Goal: Task Accomplishment & Management: Complete application form

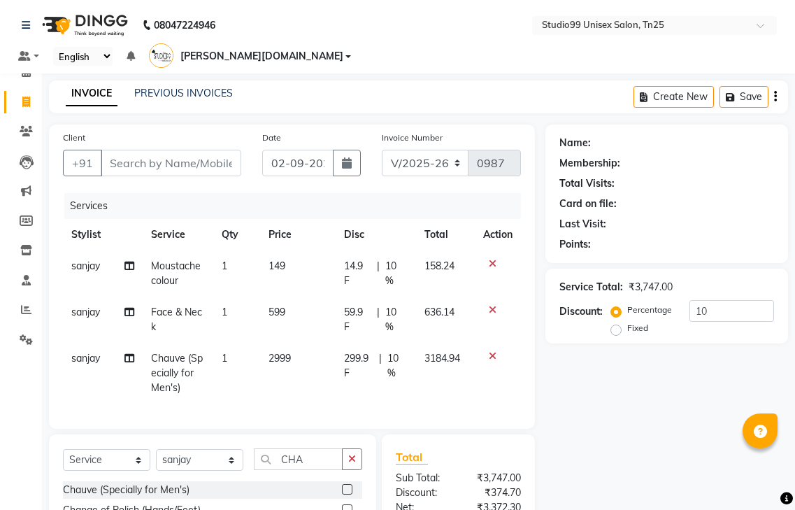
select select "8331"
select select "service"
select select "80755"
click at [197, 59] on div "08047224946 Select Location × Studio99 Unisex Salon, Tn25 Default Panel My Pane…" at bounding box center [397, 338] width 795 height 676
click at [207, 86] on div "PREVIOUS INVOICES" at bounding box center [183, 93] width 99 height 15
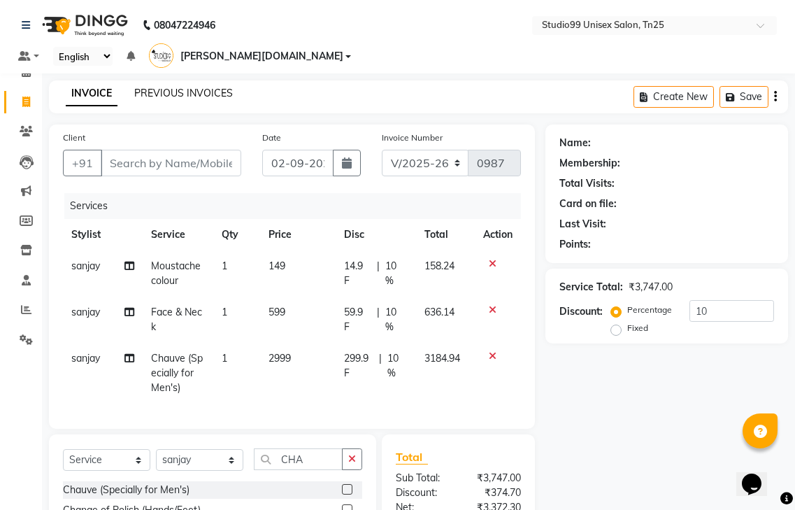
click at [173, 87] on link "PREVIOUS INVOICES" at bounding box center [183, 93] width 99 height 13
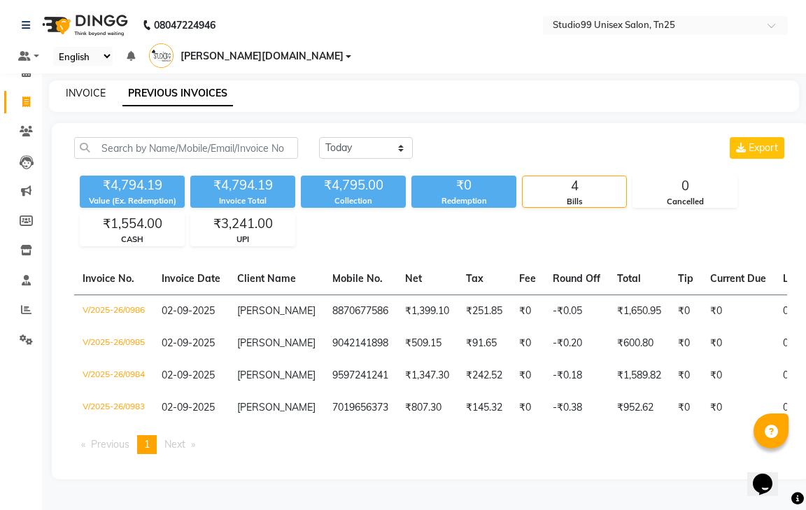
click at [91, 87] on link "INVOICE" at bounding box center [86, 93] width 40 height 13
select select "service"
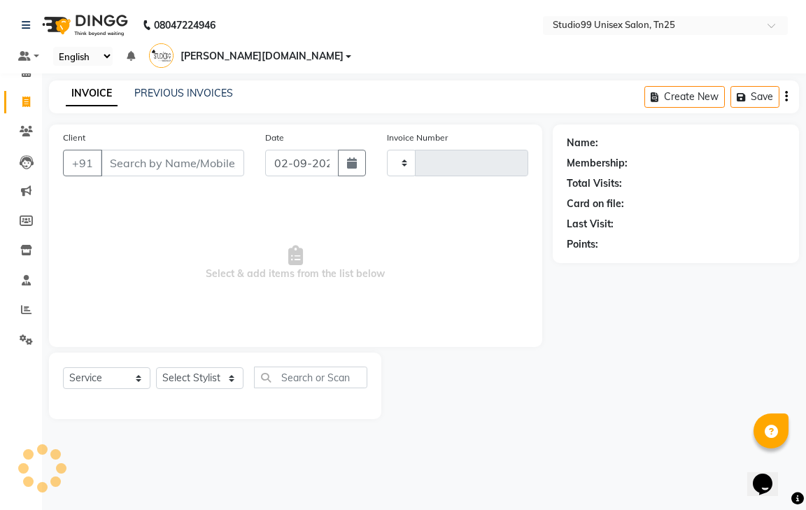
type input "0987"
select select "8331"
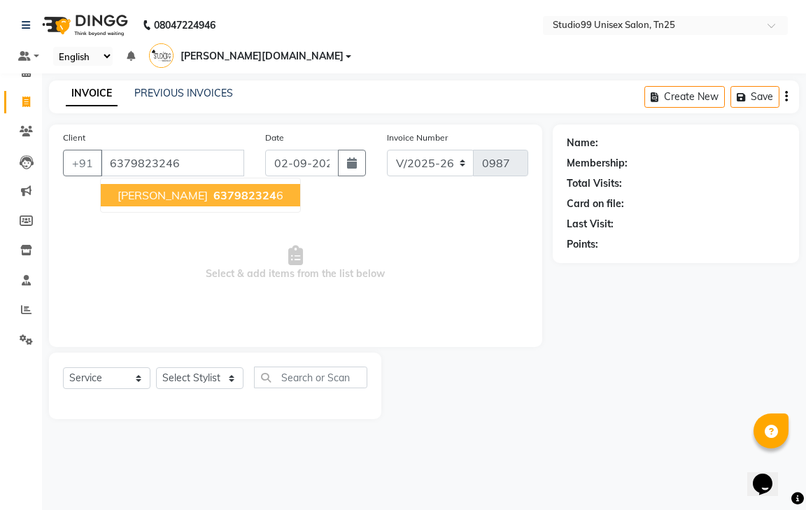
type input "6379823246"
select select "1: Object"
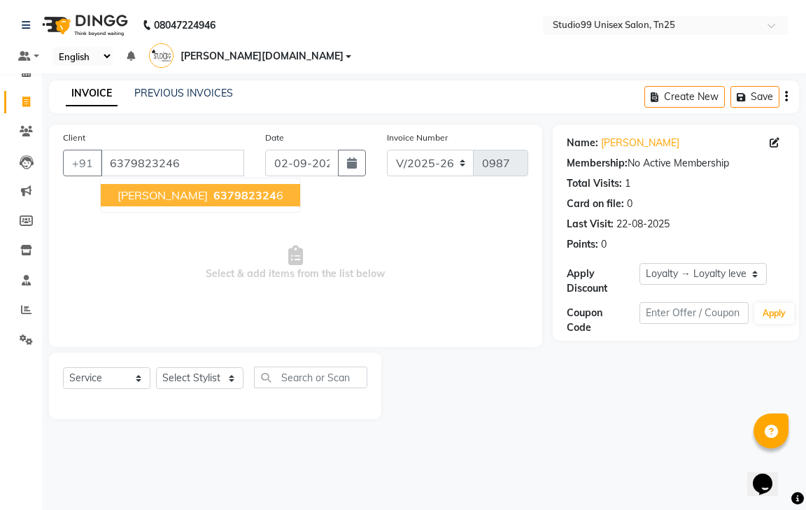
click at [213, 188] on span "637982324" at bounding box center [244, 195] width 63 height 14
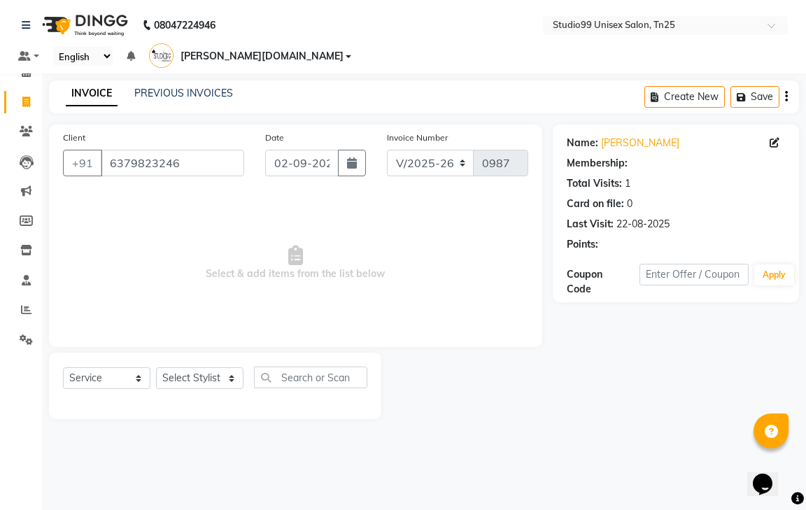
select select "1: Object"
click at [199, 367] on div "Select Service Product Membership Package Voucher Prepaid Gift Card Select Styl…" at bounding box center [215, 383] width 304 height 33
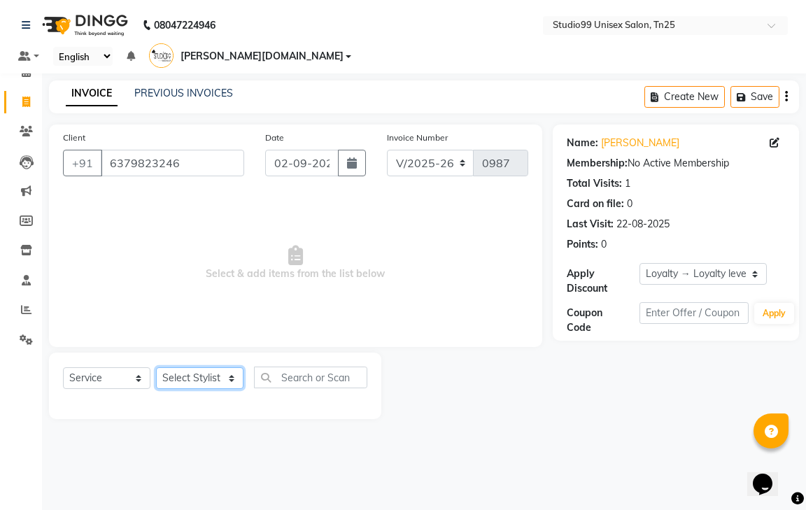
click at [198, 367] on select "Select Stylist gendral [PERSON_NAME] jaya priya kothai TK [DATE] sanjay santhos…" at bounding box center [199, 378] width 87 height 22
select select "80760"
click at [156, 367] on select "Select Stylist gendral [PERSON_NAME] jaya priya kothai TK [DATE] sanjay santhos…" at bounding box center [199, 378] width 87 height 22
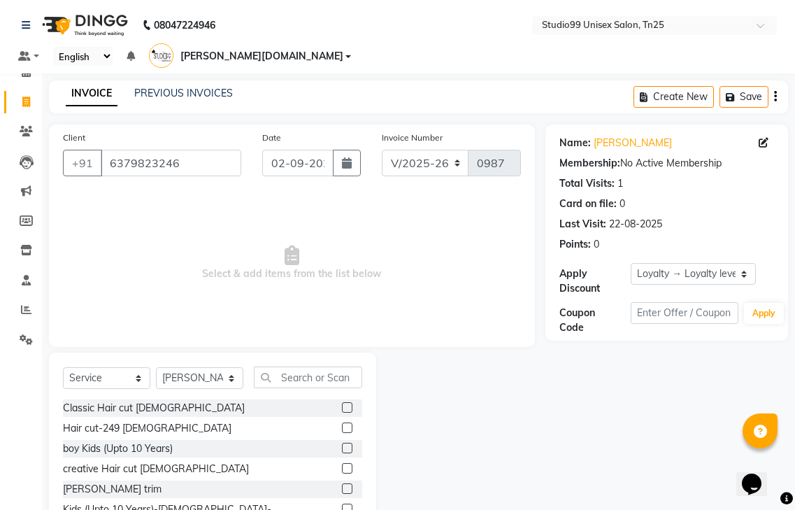
click at [342, 423] on label at bounding box center [347, 428] width 10 height 10
click at [342, 424] on input "checkbox" at bounding box center [346, 428] width 9 height 9
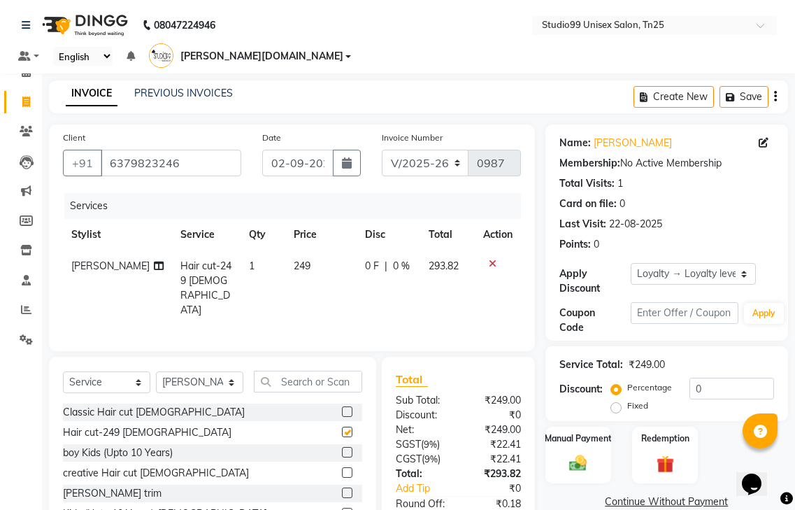
checkbox input "false"
click at [342, 488] on label at bounding box center [347, 493] width 10 height 10
click at [342, 489] on input "checkbox" at bounding box center [346, 493] width 9 height 9
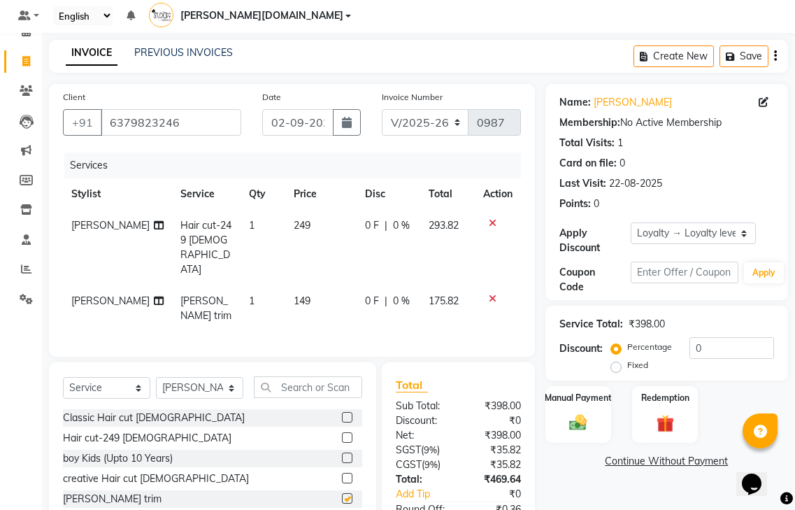
checkbox input "false"
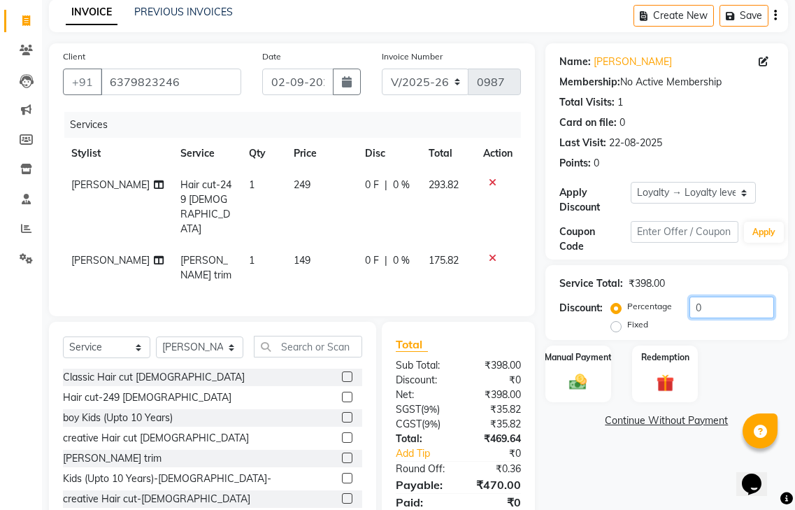
click at [711, 297] on input "0" at bounding box center [732, 308] width 85 height 22
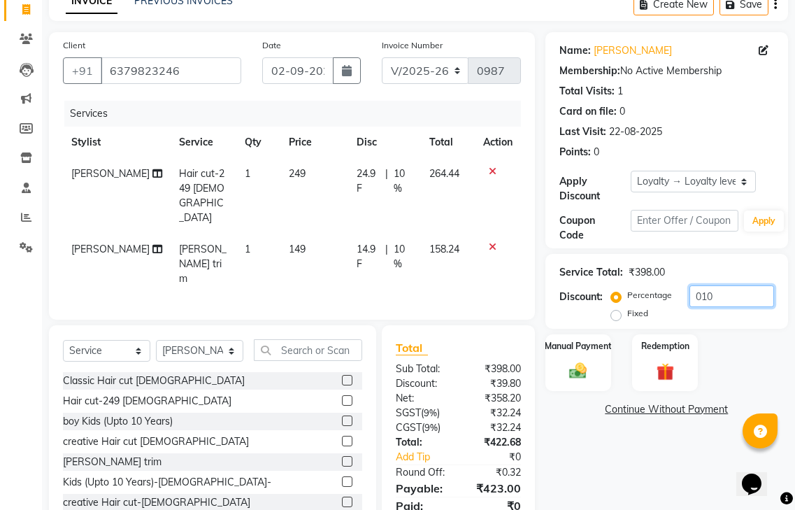
scroll to position [96, 0]
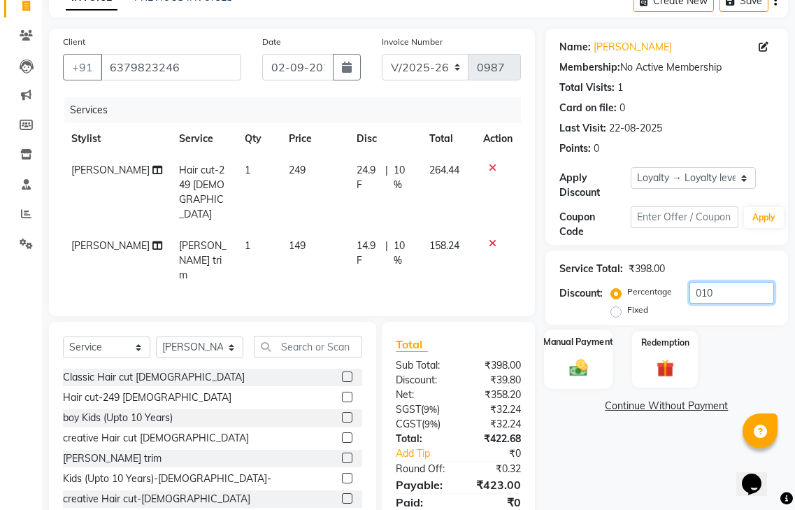
type input "010"
click at [597, 339] on div "Manual Payment" at bounding box center [578, 359] width 69 height 59
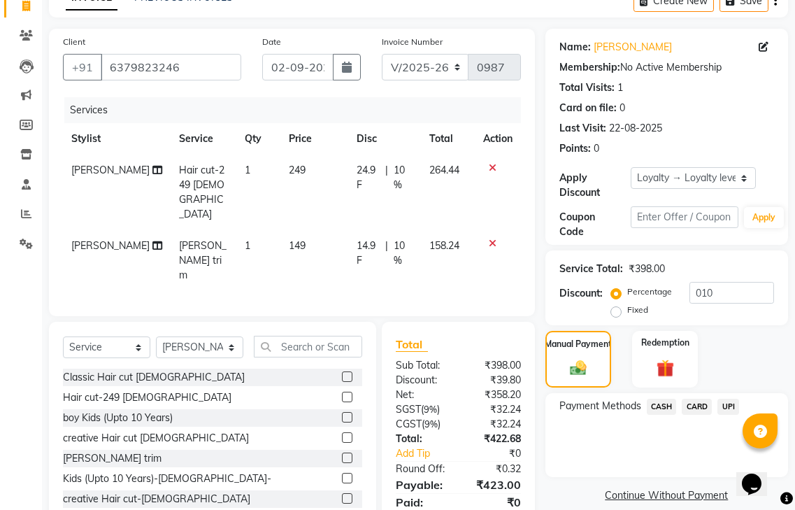
click at [728, 399] on span "UPI" at bounding box center [729, 407] width 22 height 16
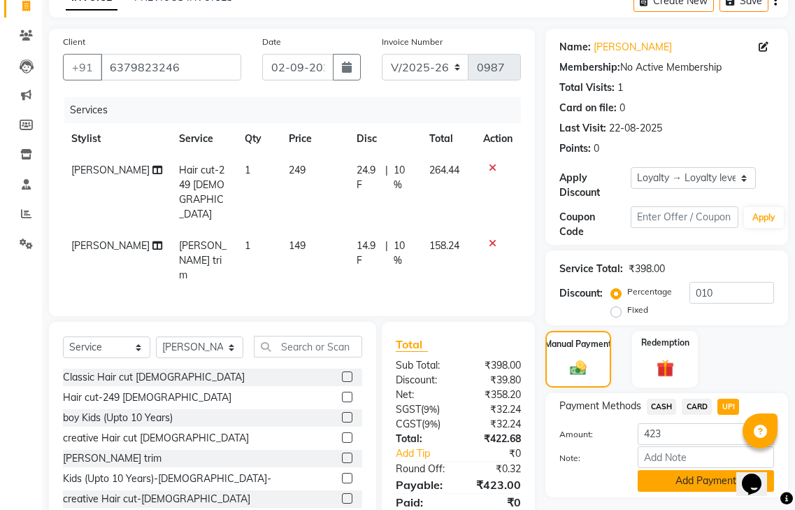
click at [681, 470] on button "Add Payment" at bounding box center [706, 481] width 136 height 22
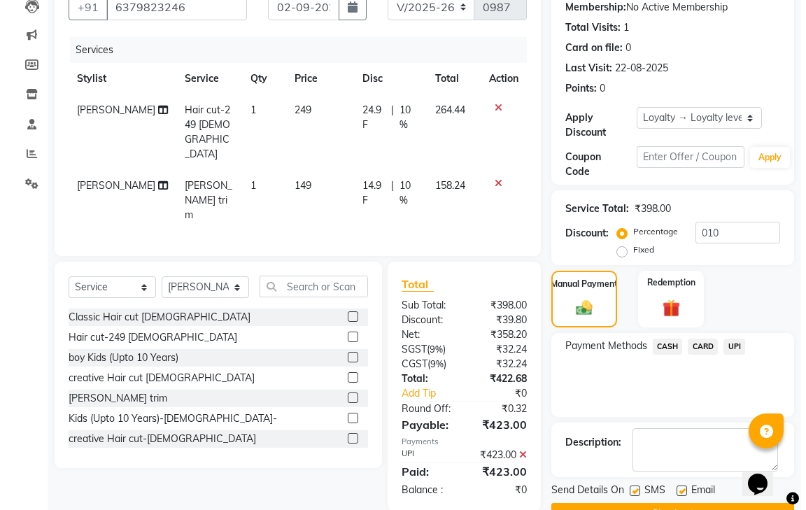
scroll to position [238, 0]
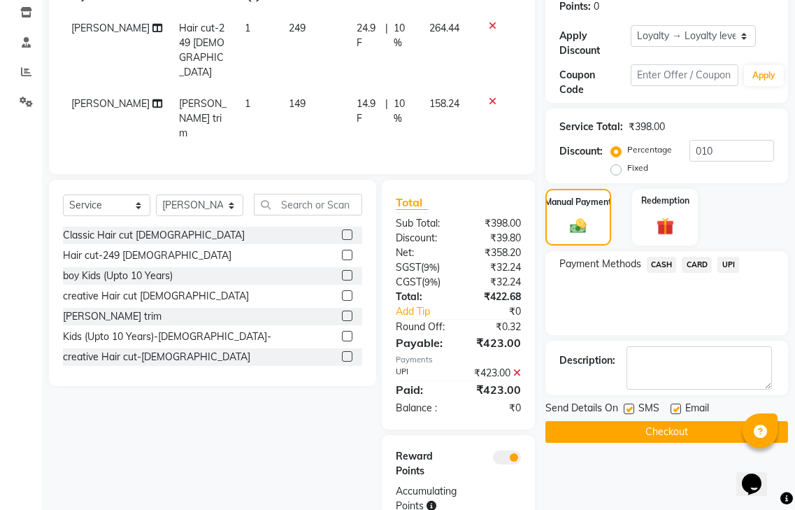
click at [508, 451] on span at bounding box center [507, 458] width 28 height 14
click at [521, 460] on input "checkbox" at bounding box center [521, 460] width 0 height 0
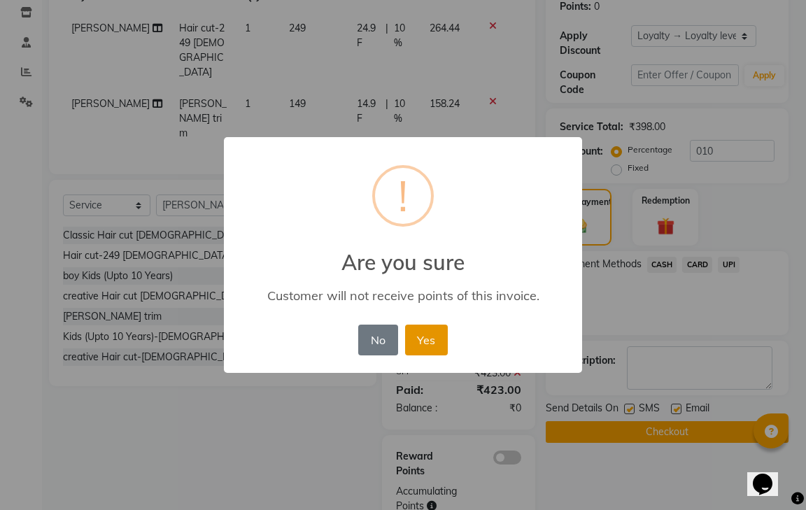
click at [434, 334] on button "Yes" at bounding box center [426, 340] width 43 height 31
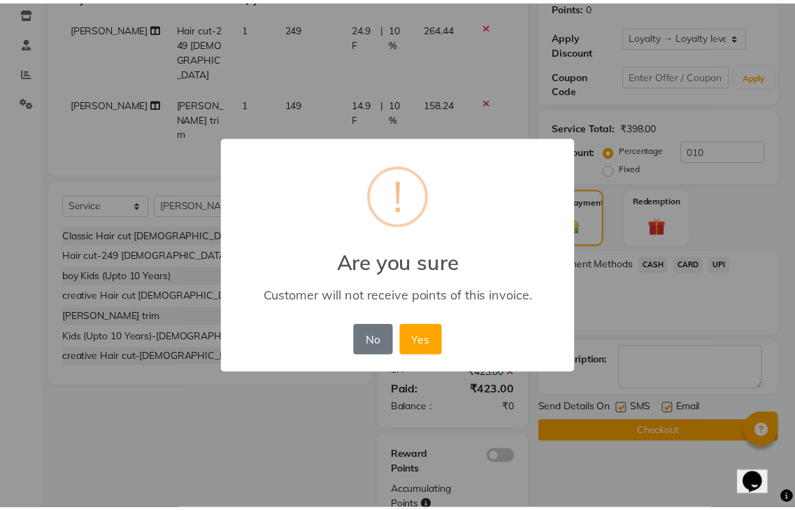
scroll to position [188, 0]
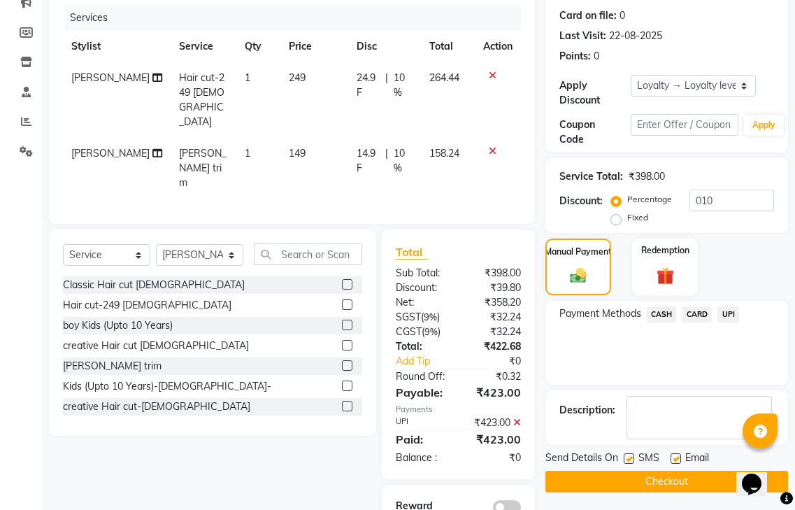
click at [687, 471] on button "Checkout" at bounding box center [667, 482] width 243 height 22
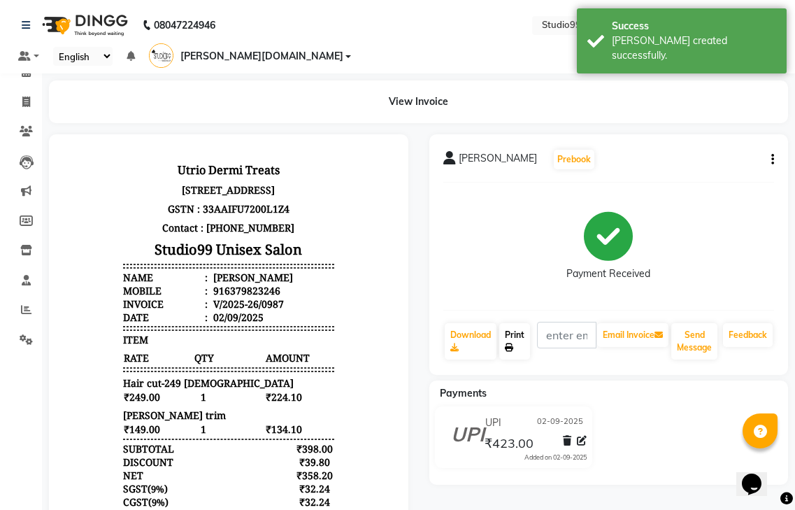
click at [521, 324] on link "Print" at bounding box center [515, 341] width 31 height 36
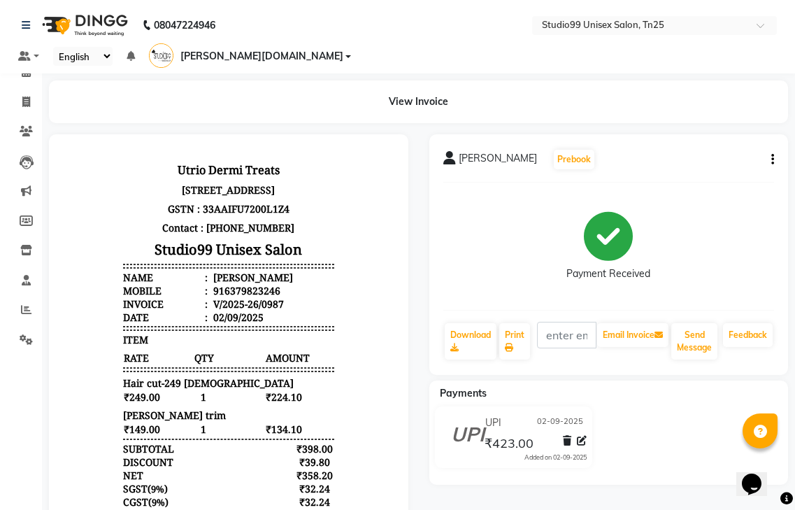
click at [124, 156] on div "Utrio Dermi Treats [STREET_ADDRESS] GSTN : 33AAIFU7200L1Z4 Contact : [PHONE_NUM…" at bounding box center [229, 384] width 222 height 460
click at [27, 97] on icon at bounding box center [26, 102] width 8 height 10
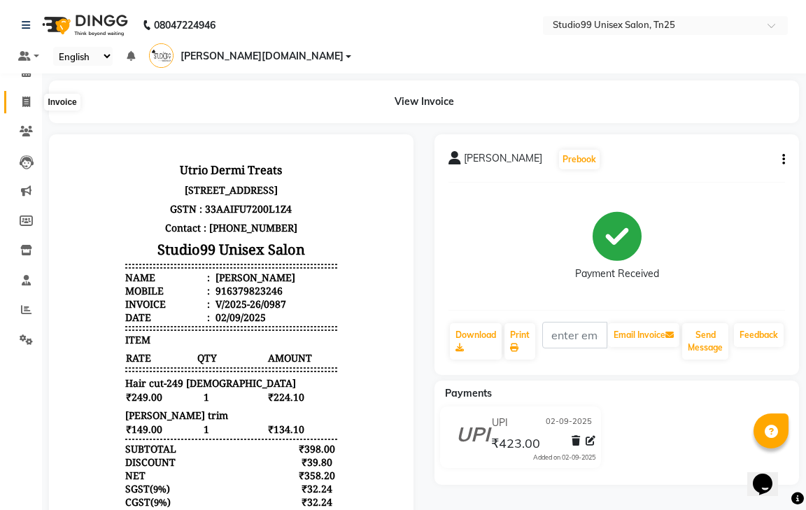
select select "service"
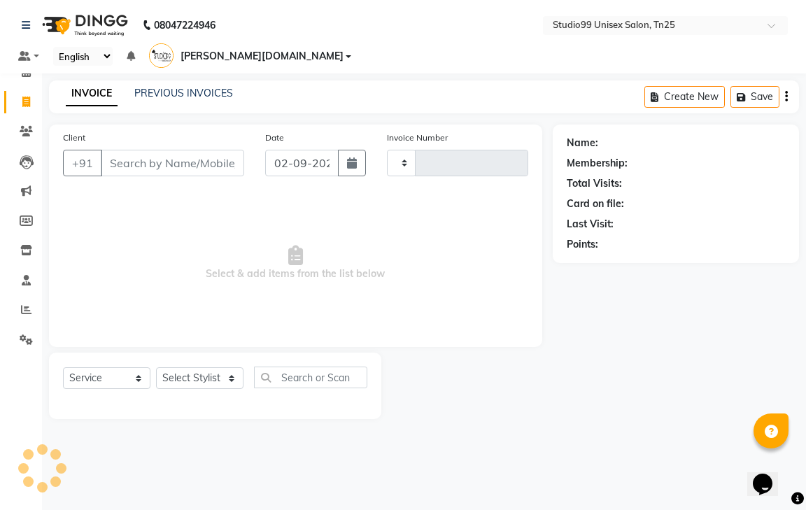
type input "0988"
select select "8331"
click at [174, 86] on div "PREVIOUS INVOICES" at bounding box center [183, 93] width 99 height 15
click at [196, 87] on link "PREVIOUS INVOICES" at bounding box center [183, 93] width 99 height 13
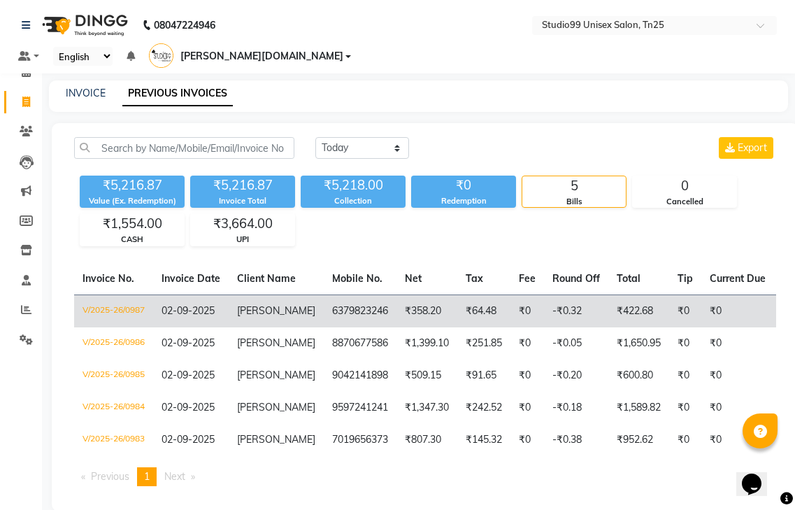
click at [262, 304] on span "[PERSON_NAME]" at bounding box center [276, 310] width 78 height 13
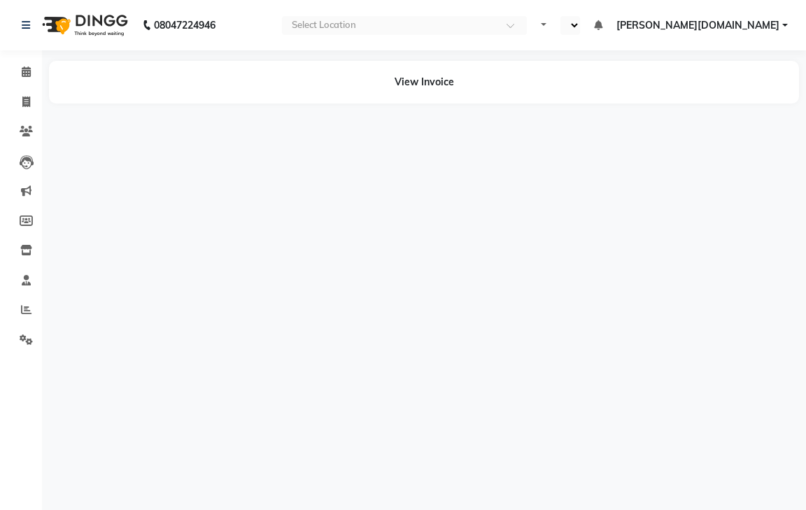
select select "en"
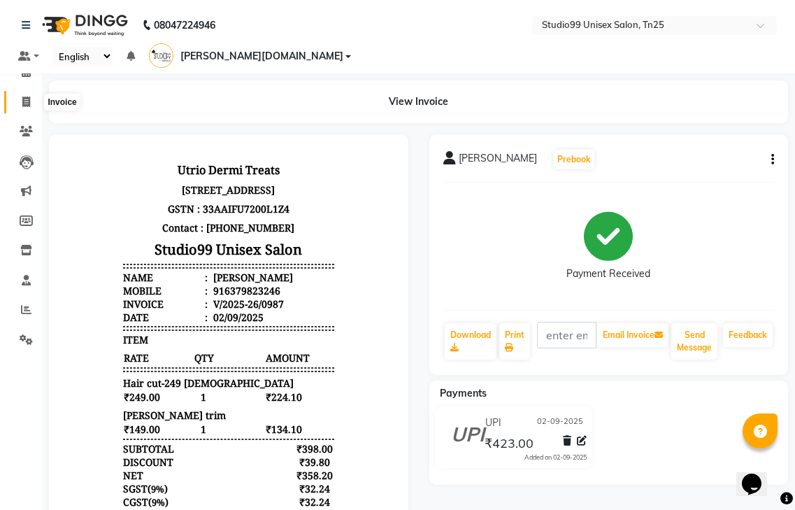
click at [26, 100] on icon at bounding box center [26, 102] width 8 height 10
select select "service"
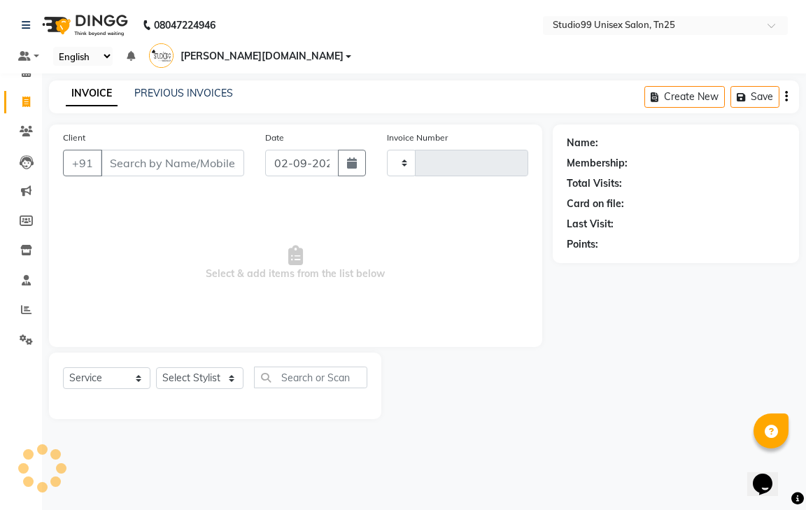
type input "0988"
select select "8331"
click at [178, 150] on input "Client" at bounding box center [172, 163] width 143 height 27
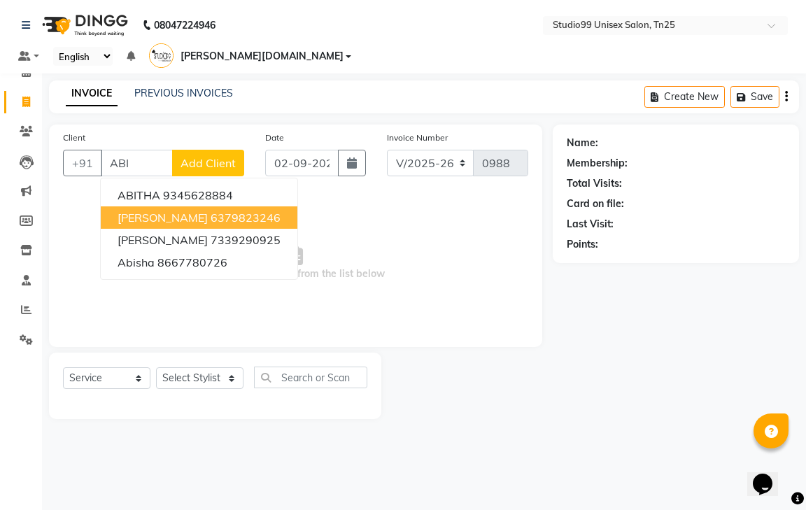
click at [211, 211] on ngb-highlight "6379823246" at bounding box center [246, 218] width 70 height 14
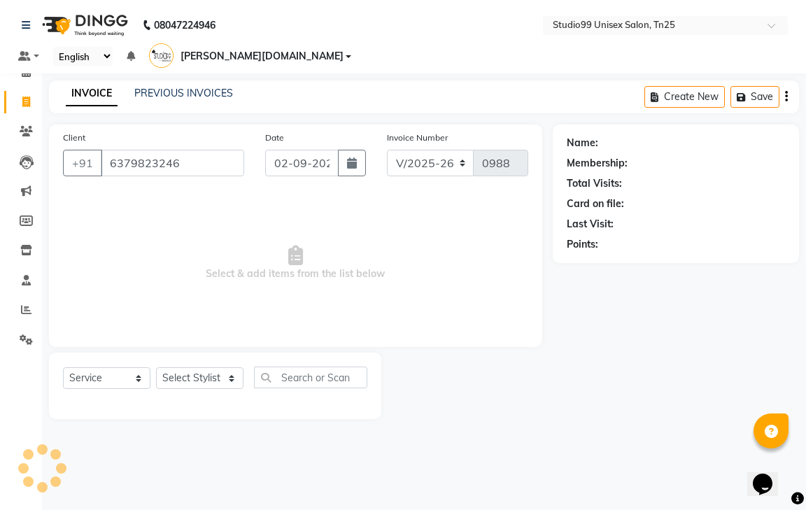
type input "6379823246"
select select "1: Object"
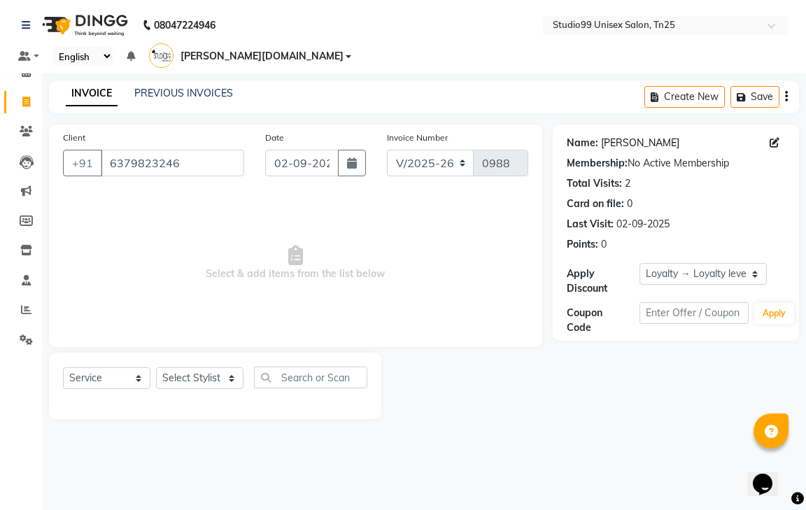
click at [621, 136] on link "[PERSON_NAME]" at bounding box center [640, 143] width 78 height 15
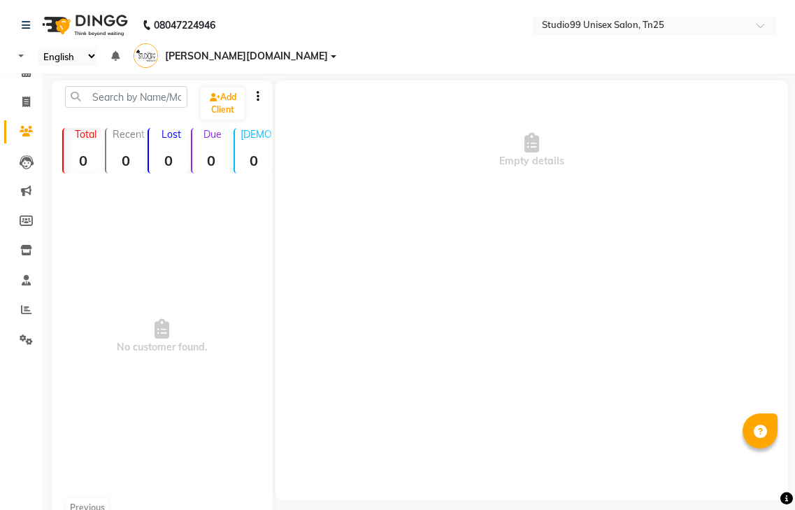
select select "en"
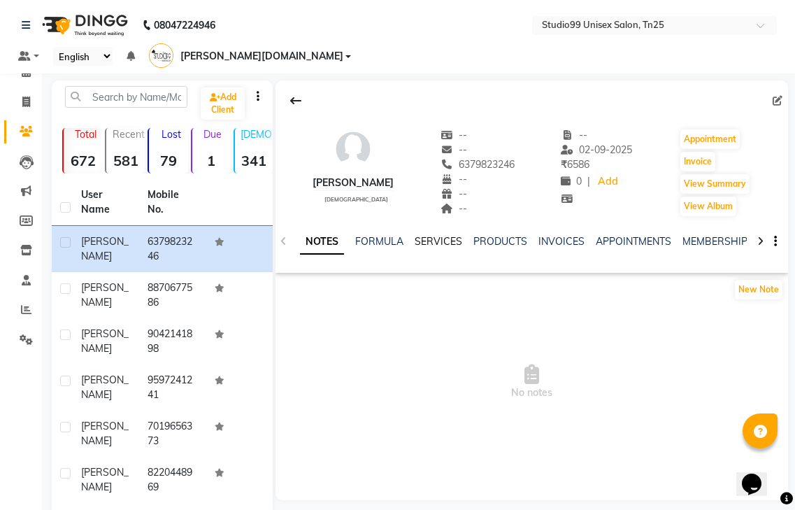
click at [435, 235] on link "SERVICES" at bounding box center [439, 241] width 48 height 13
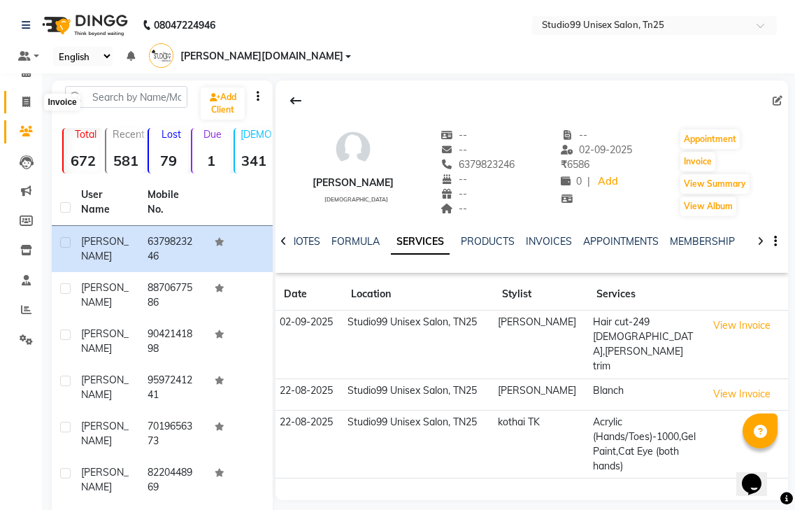
click at [27, 100] on icon at bounding box center [26, 102] width 8 height 10
select select "service"
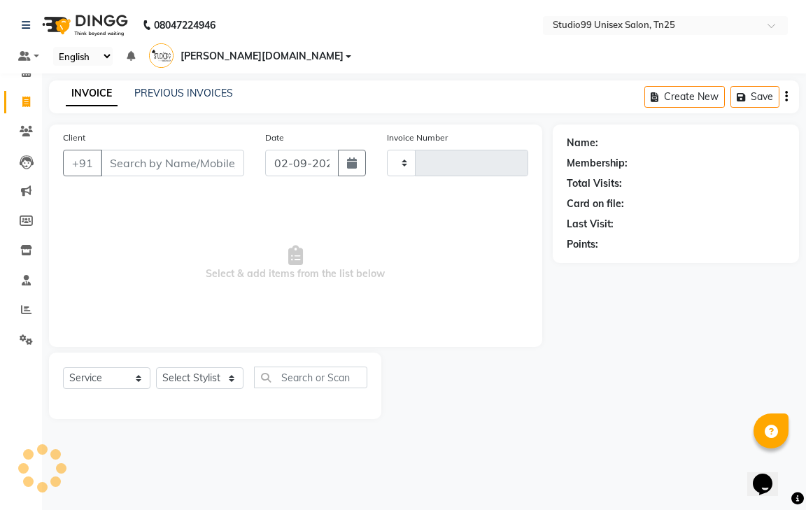
type input "0988"
select select "8331"
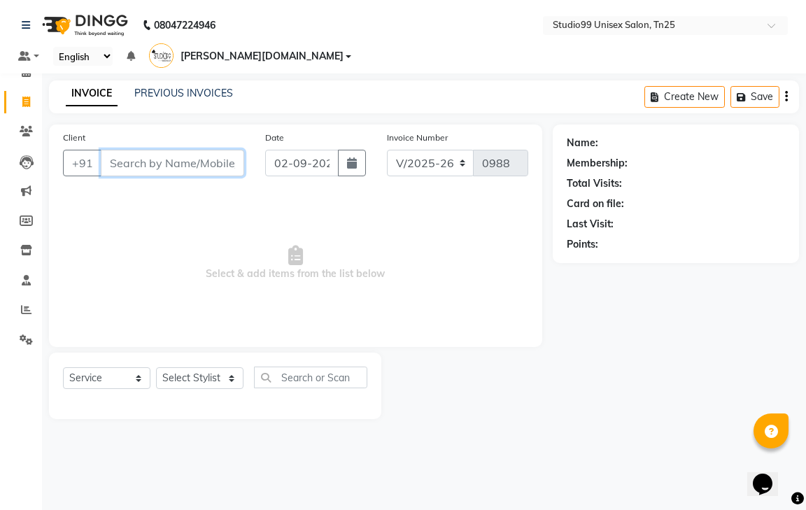
click at [111, 150] on input "Client" at bounding box center [172, 163] width 143 height 27
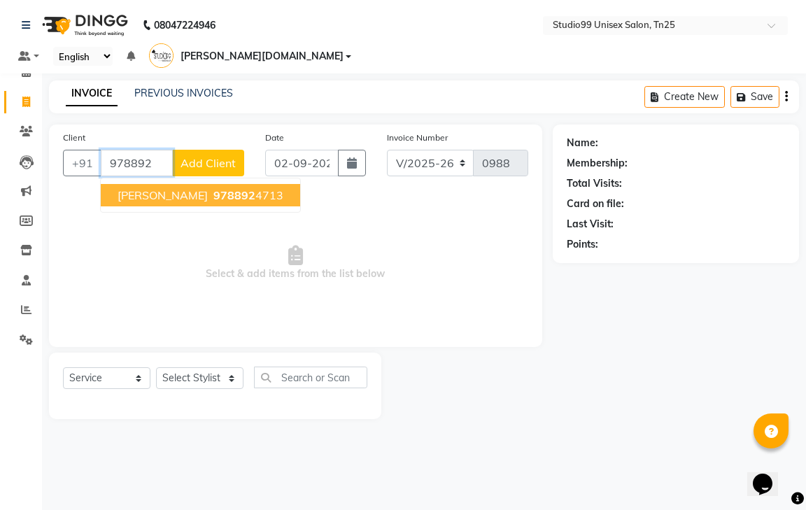
click at [132, 188] on span "GOKUL" at bounding box center [163, 195] width 90 height 14
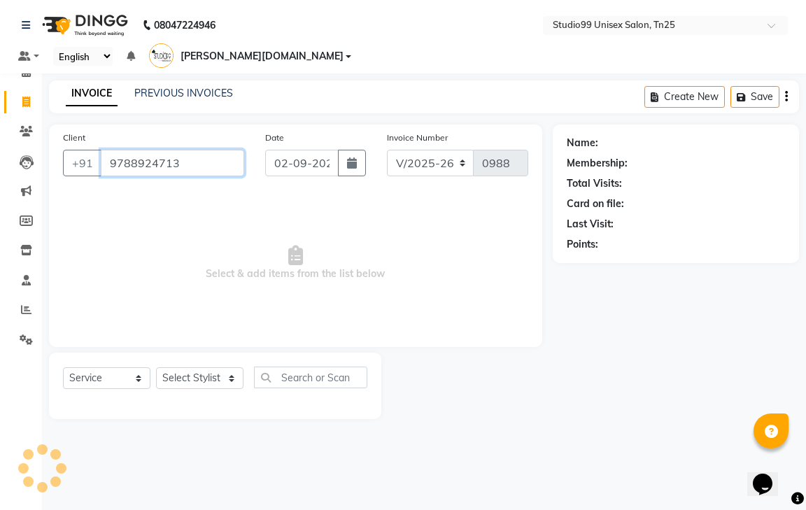
type input "9788924713"
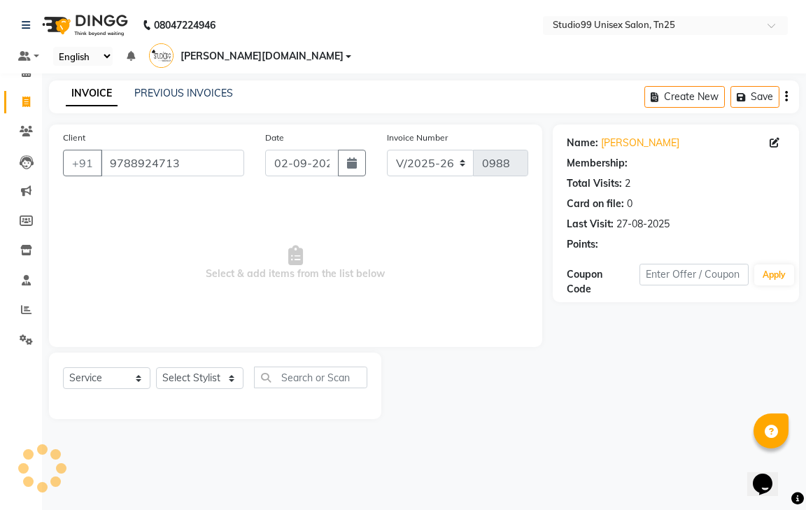
select select "1: Object"
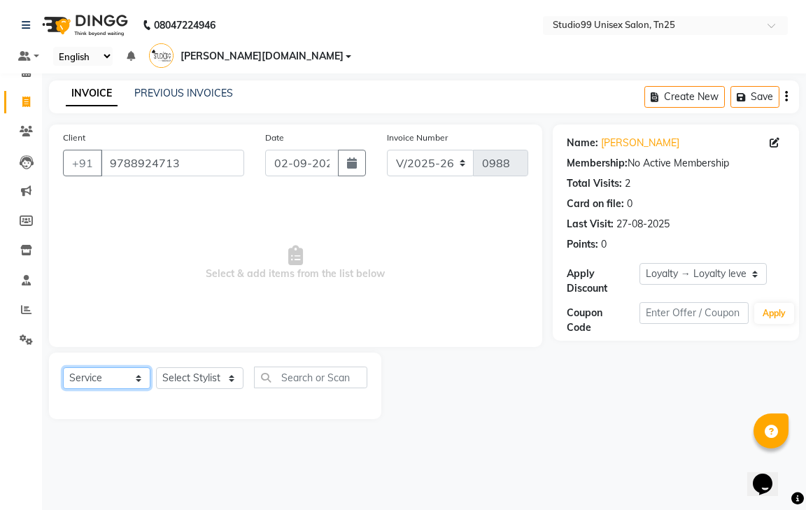
click at [128, 367] on select "Select Service Product Membership Package Voucher Prepaid Gift Card" at bounding box center [106, 378] width 87 height 22
click at [63, 367] on select "Select Service Product Membership Package Voucher Prepaid Gift Card" at bounding box center [106, 378] width 87 height 22
click at [225, 367] on select "Select Stylist gendral [PERSON_NAME] jaya priya kothai TK [DATE] sanjay santhos…" at bounding box center [199, 378] width 87 height 22
select select "80755"
click at [156, 367] on select "Select Stylist gendral [PERSON_NAME] jaya priya kothai TK [DATE] sanjay santhos…" at bounding box center [199, 378] width 87 height 22
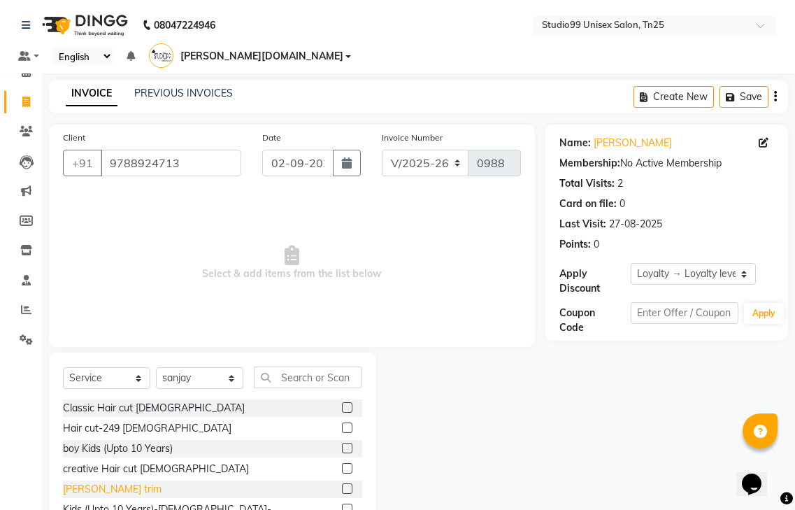
click at [99, 482] on div "[PERSON_NAME] trim" at bounding box center [112, 489] width 99 height 15
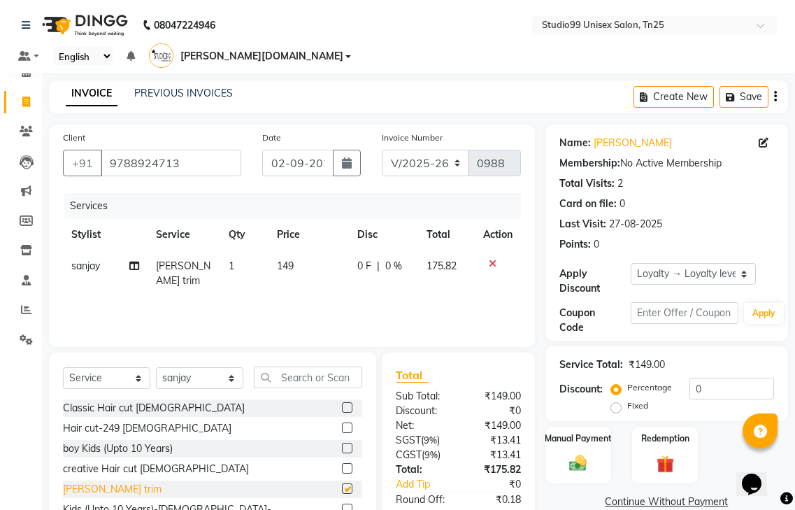
checkbox input "false"
click at [489, 259] on icon at bounding box center [493, 264] width 8 height 10
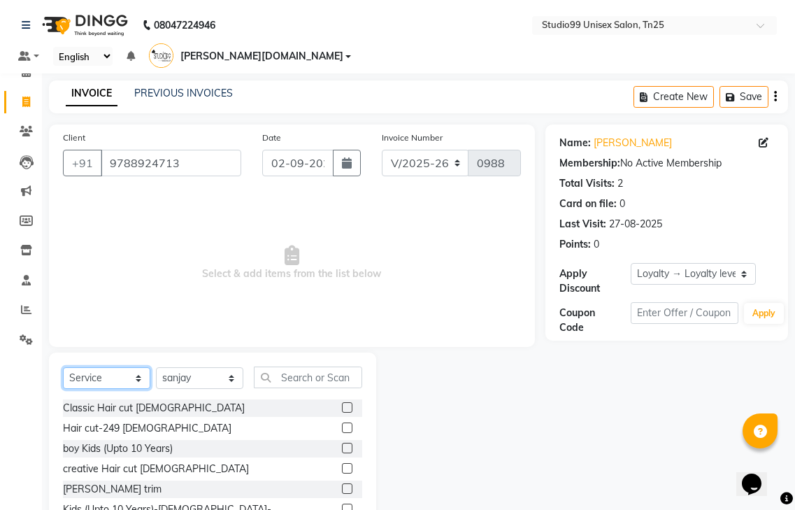
click at [120, 367] on select "Select Service Product Membership Package Voucher Prepaid Gift Card" at bounding box center [106, 378] width 87 height 22
select select "select"
